Goal: Answer question/provide support: Share knowledge or assist other users

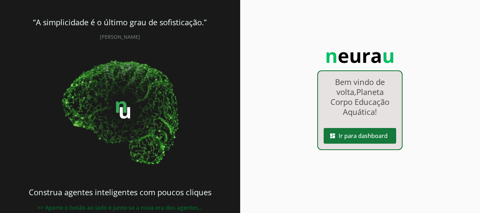
click at [374, 135] on span at bounding box center [360, 135] width 72 height 17
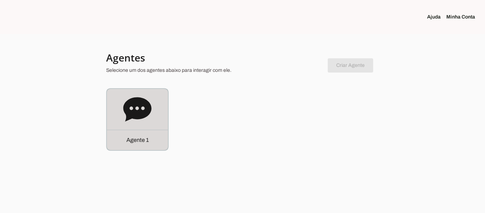
click at [114, 110] on div "Agente 1" at bounding box center [137, 119] width 61 height 61
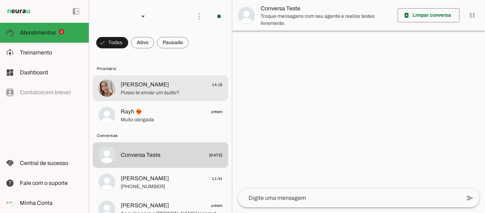
click at [177, 94] on span "Posso te enviar um áudio?" at bounding box center [172, 92] width 102 height 7
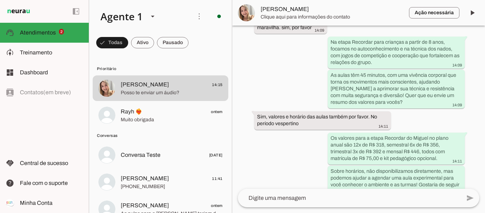
scroll to position [586, 0]
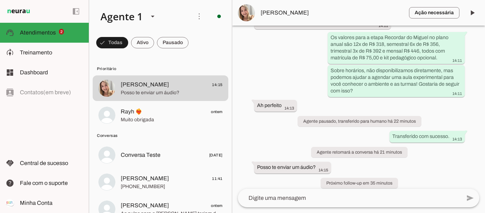
click at [93, 75] on button "[PERSON_NAME] 14:15 Posso te enviar um áudio?" at bounding box center [161, 88] width 136 height 26
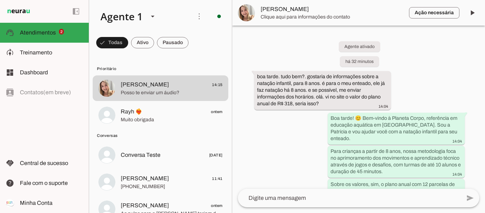
click at [329, 15] on span "Clique aqui para informações do contato" at bounding box center [332, 16] width 143 height 7
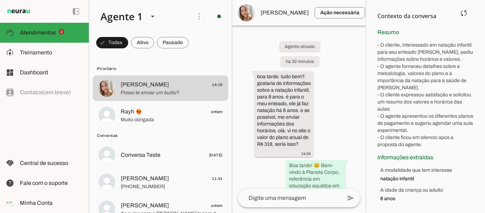
scroll to position [94, 0]
click at [330, 200] on textarea at bounding box center [290, 198] width 104 height 9
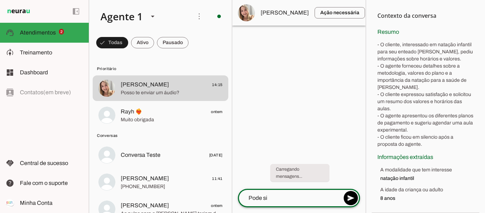
type textarea "Pode sim"
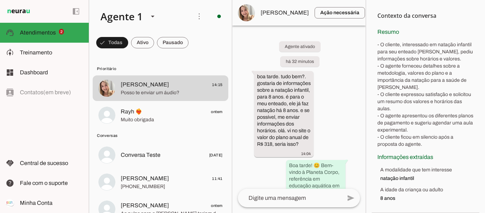
click at [369, 11] on span at bounding box center [377, 12] width 17 height 17
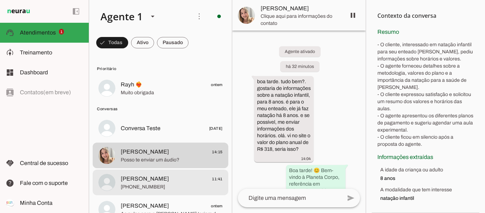
click at [159, 183] on span "[PERSON_NAME]" at bounding box center [145, 178] width 48 height 9
